Goal: Information Seeking & Learning: Learn about a topic

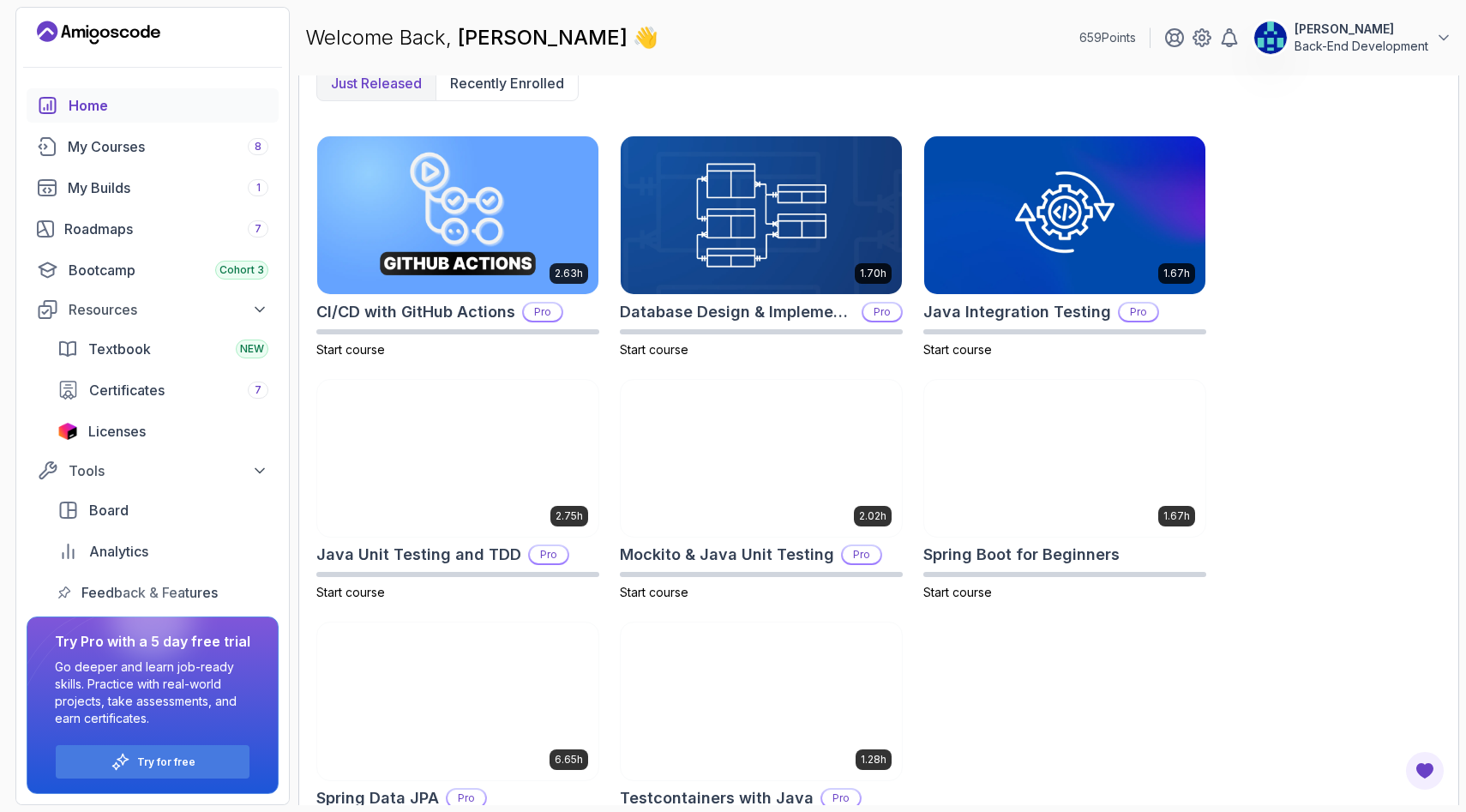
scroll to position [531, 0]
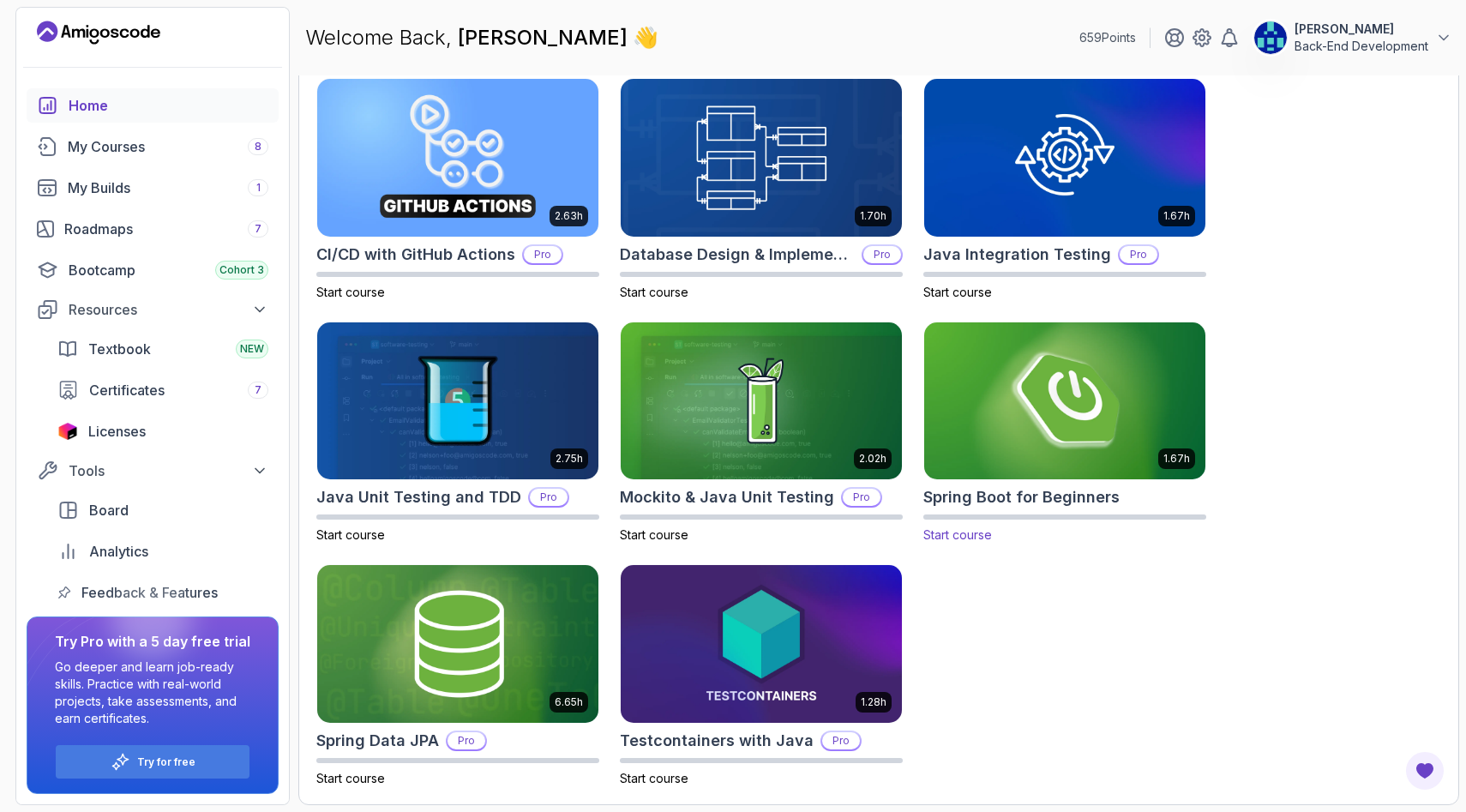
click at [1015, 408] on img at bounding box center [1064, 401] width 295 height 166
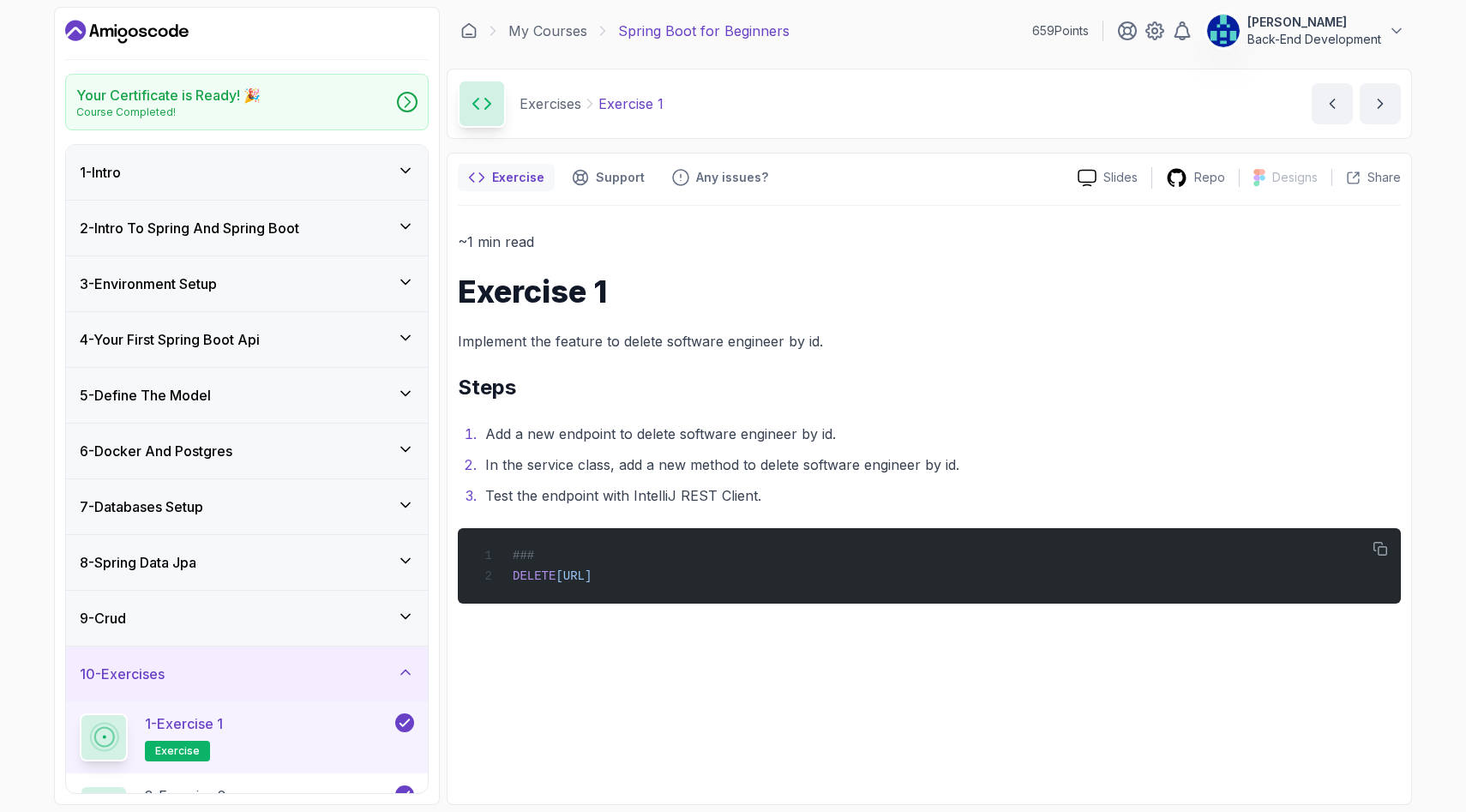
scroll to position [235, 0]
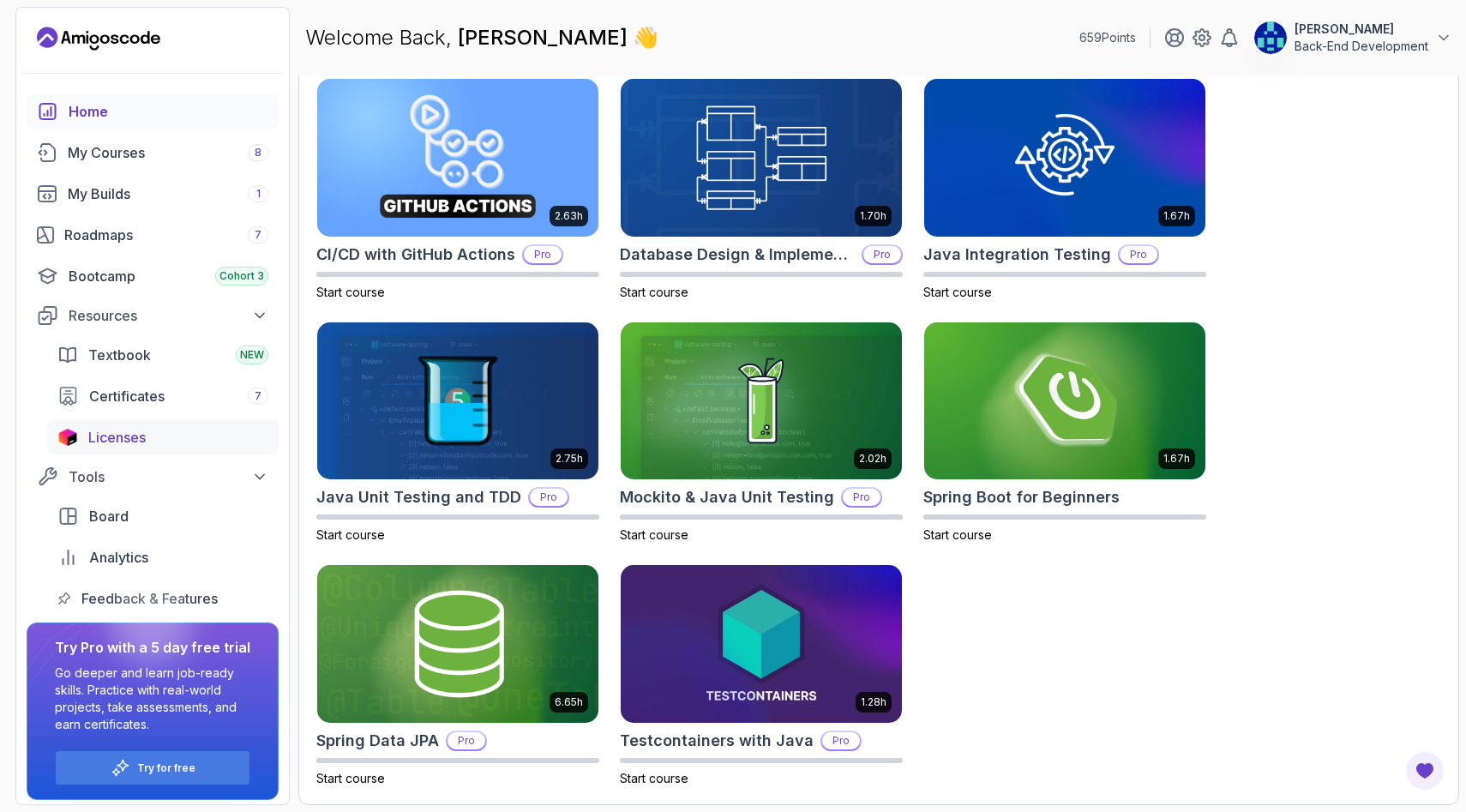
scroll to position [6, 0]
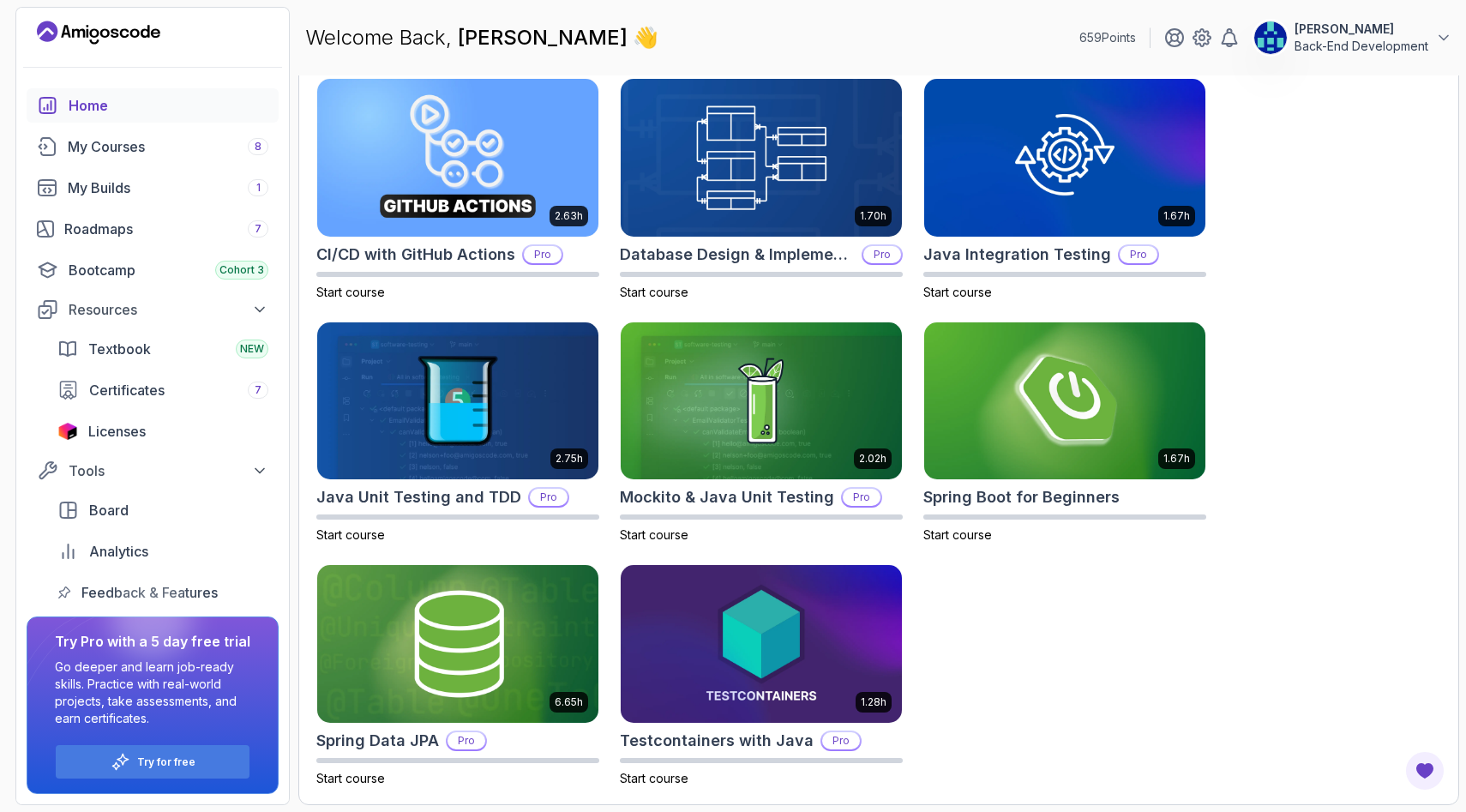
click at [1381, 19] on div "Welcome Back, [PERSON_NAME] 👋 659 Points [PERSON_NAME] Back-End Development" at bounding box center [878, 38] width 1161 height 62
click at [1370, 50] on p "Back-End Development" at bounding box center [1361, 46] width 134 height 17
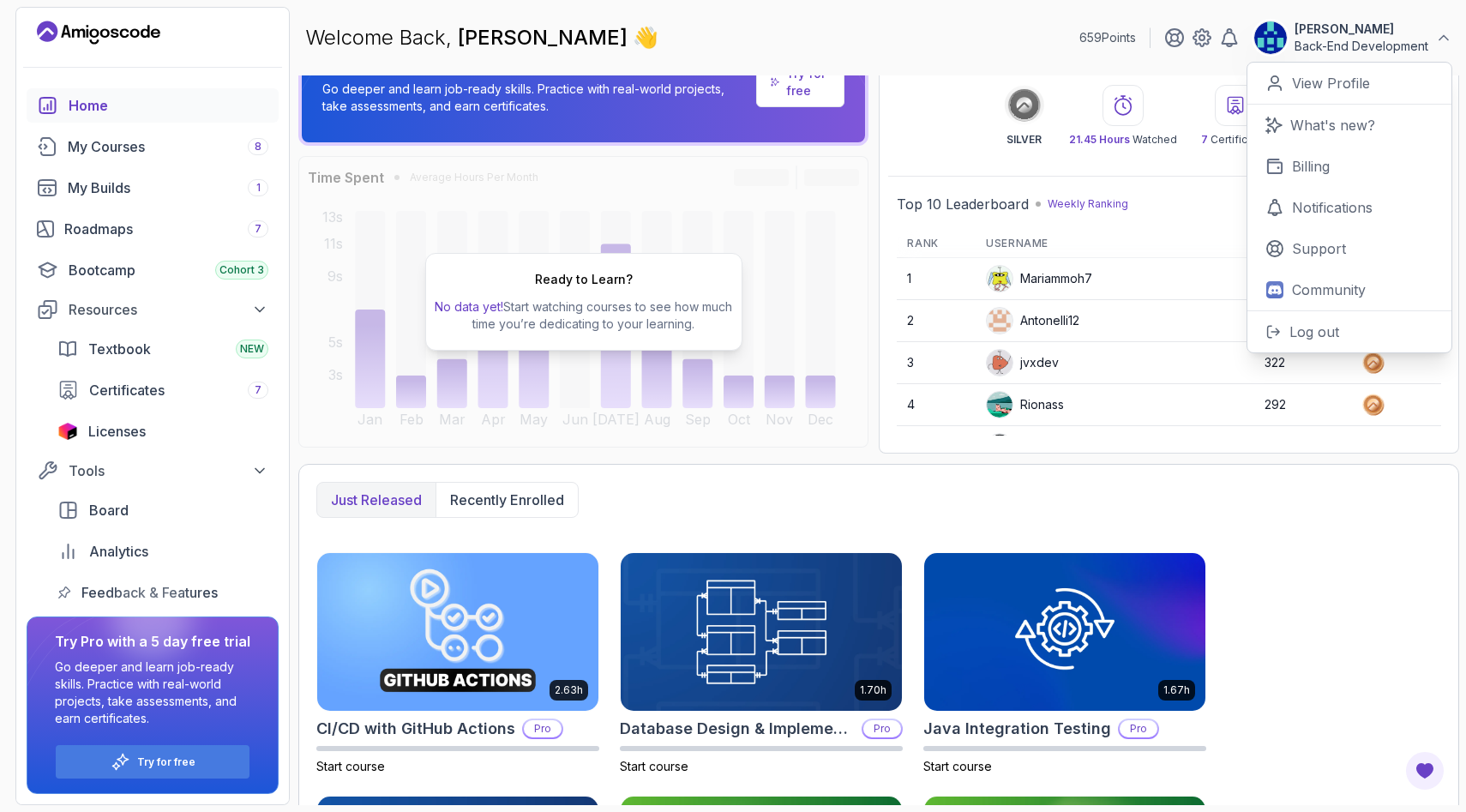
scroll to position [0, 0]
